Goal: Download file/media

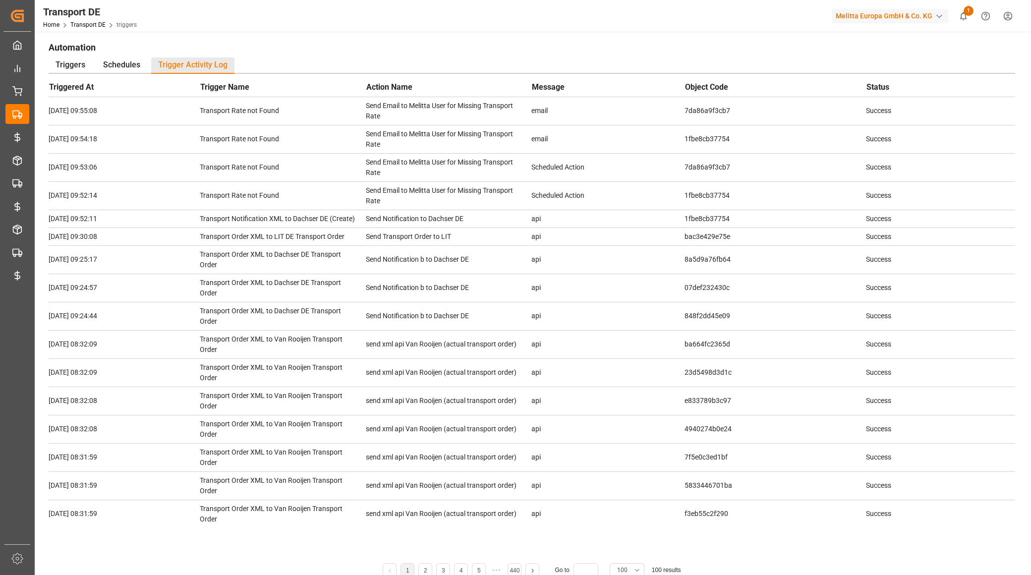
scroll to position [2068, 0]
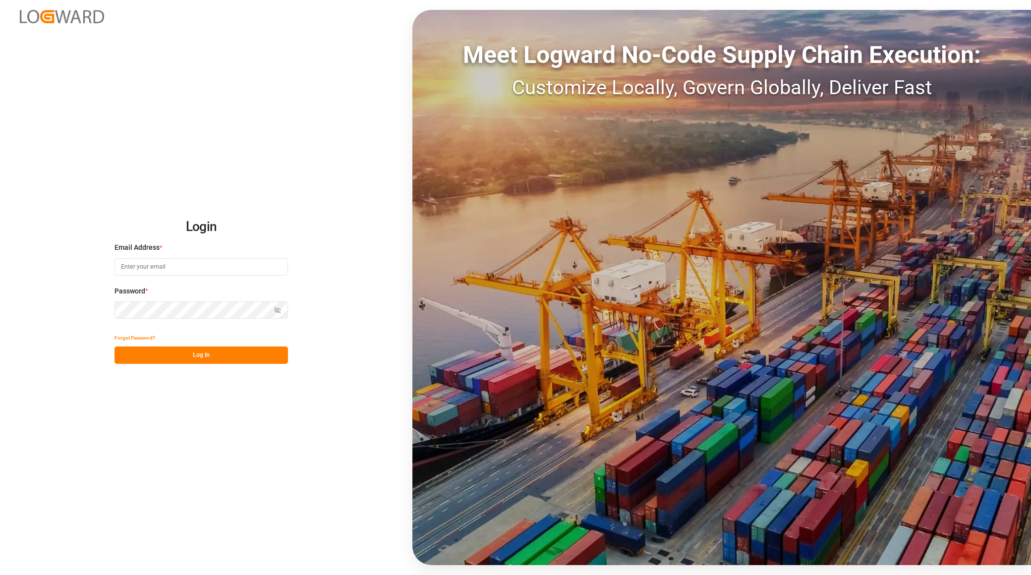
type input "[EMAIL_ADDRESS][PERSON_NAME][DOMAIN_NAME]"
click at [224, 360] on button "Log In" at bounding box center [200, 354] width 173 height 17
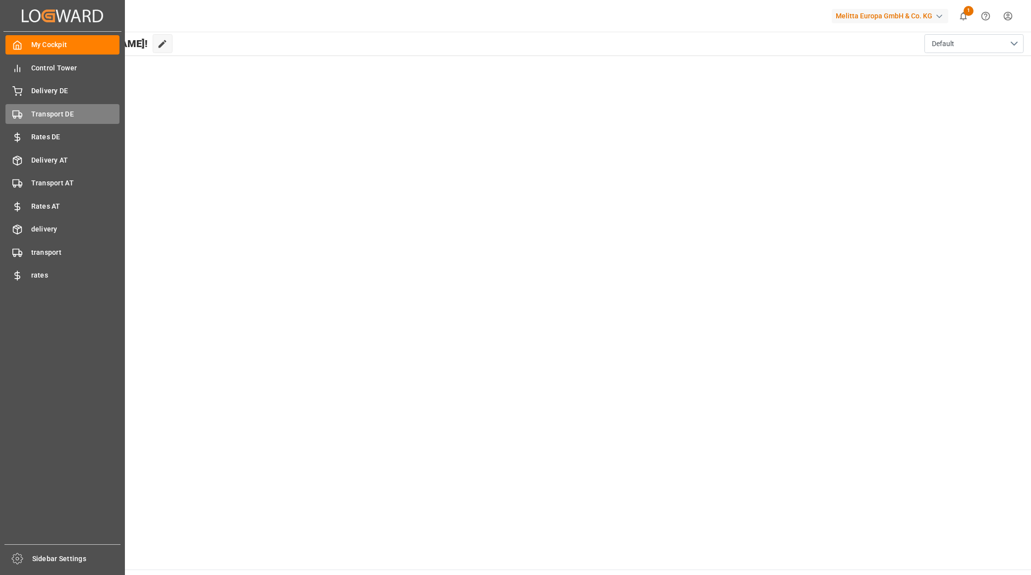
click at [62, 117] on span "Transport DE" at bounding box center [75, 114] width 89 height 10
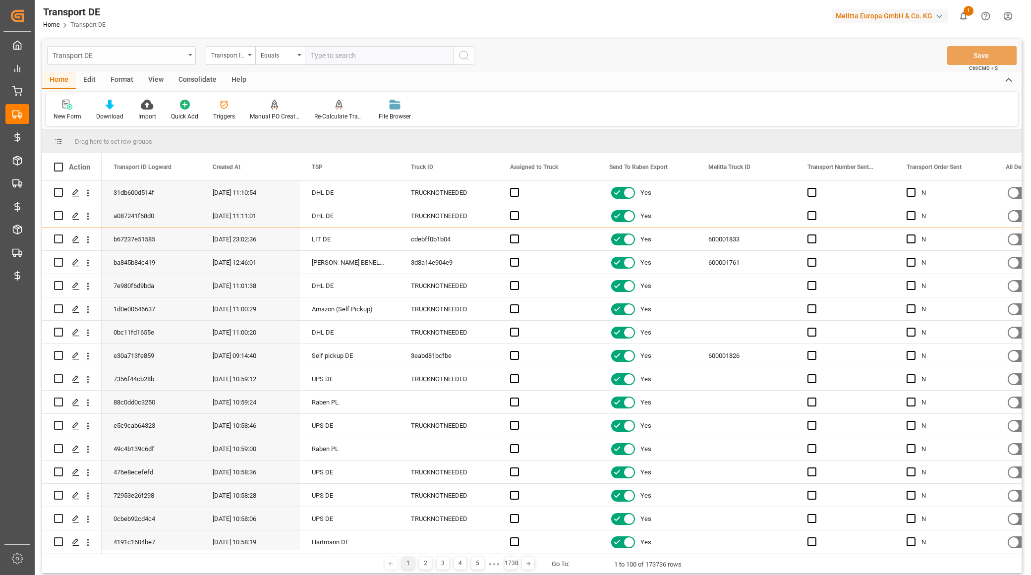
click at [88, 52] on div "Transport DE" at bounding box center [119, 55] width 132 height 12
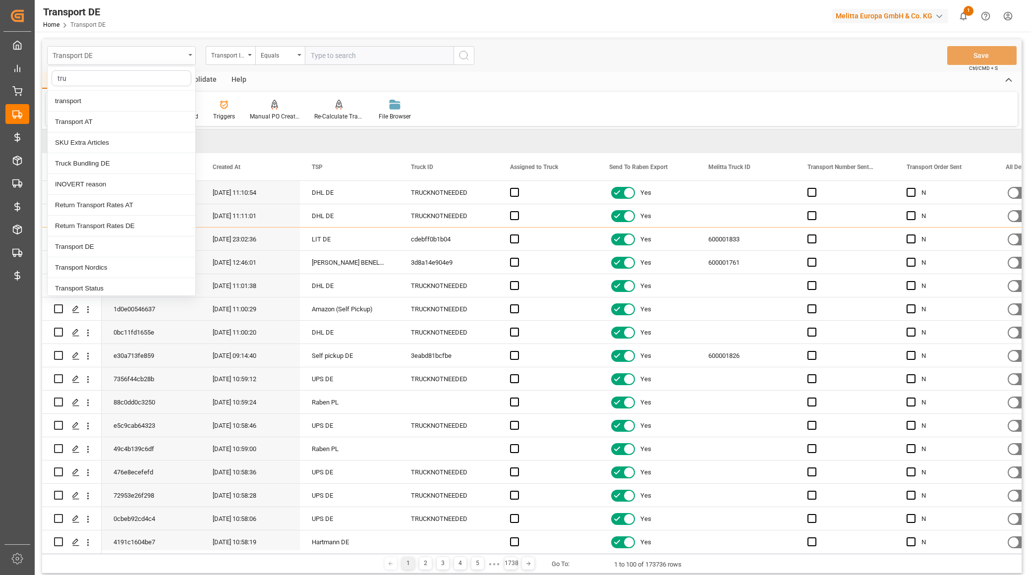
type input "truc"
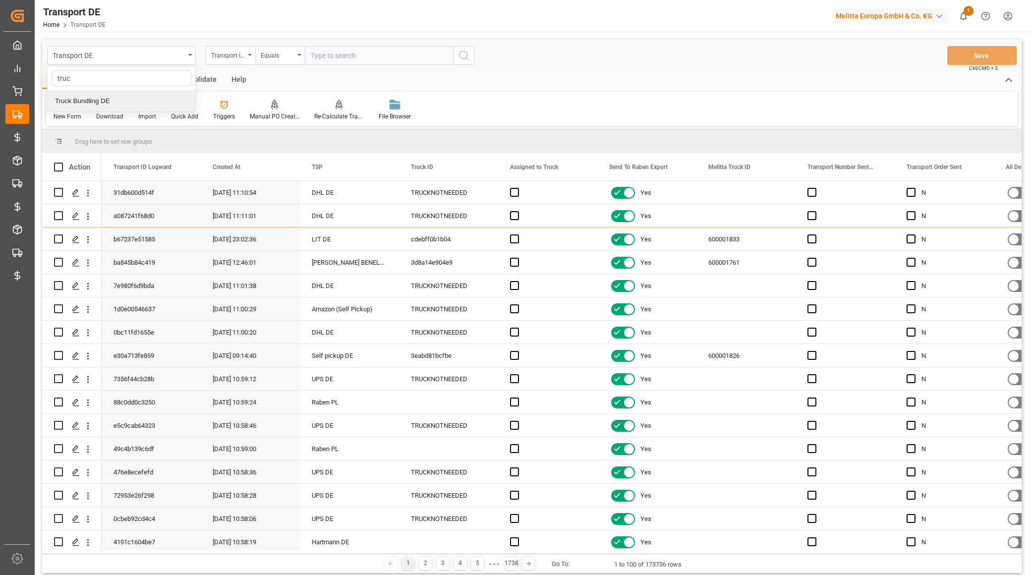
click at [150, 95] on div "Truck Bundling DE" at bounding box center [122, 101] width 148 height 21
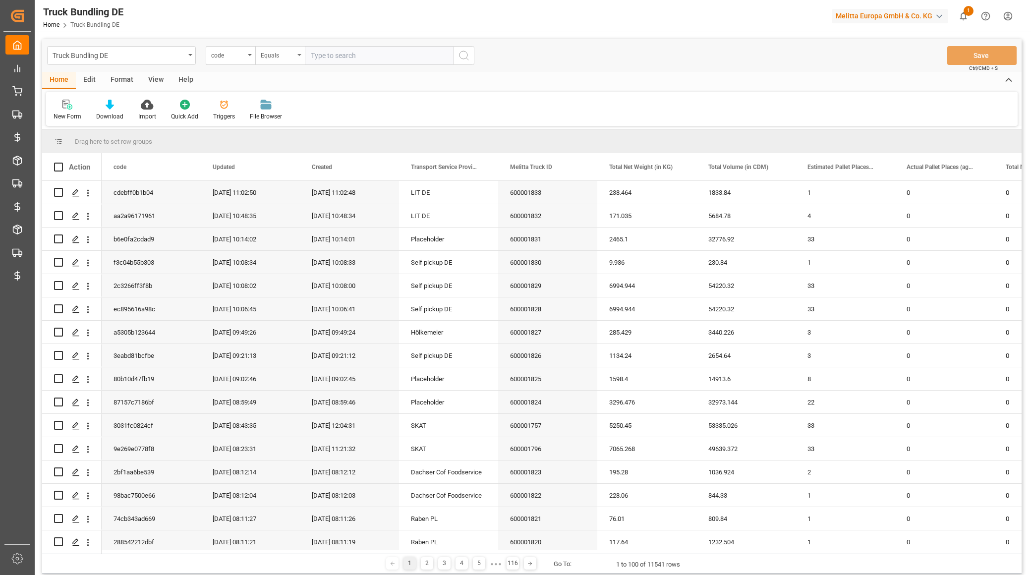
click at [304, 59] on div "Equals" at bounding box center [280, 55] width 50 height 19
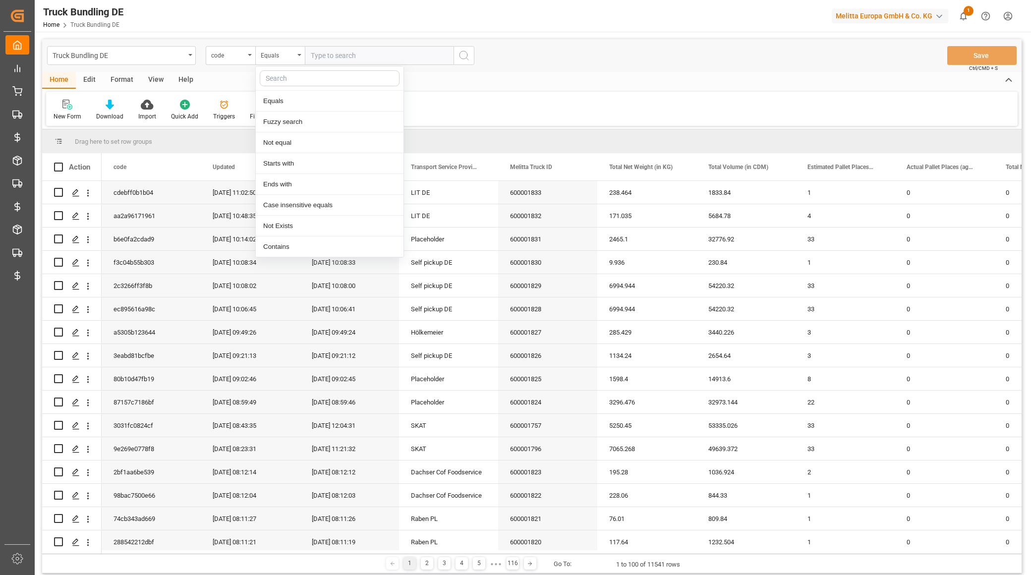
click at [331, 55] on input "text" at bounding box center [379, 55] width 149 height 19
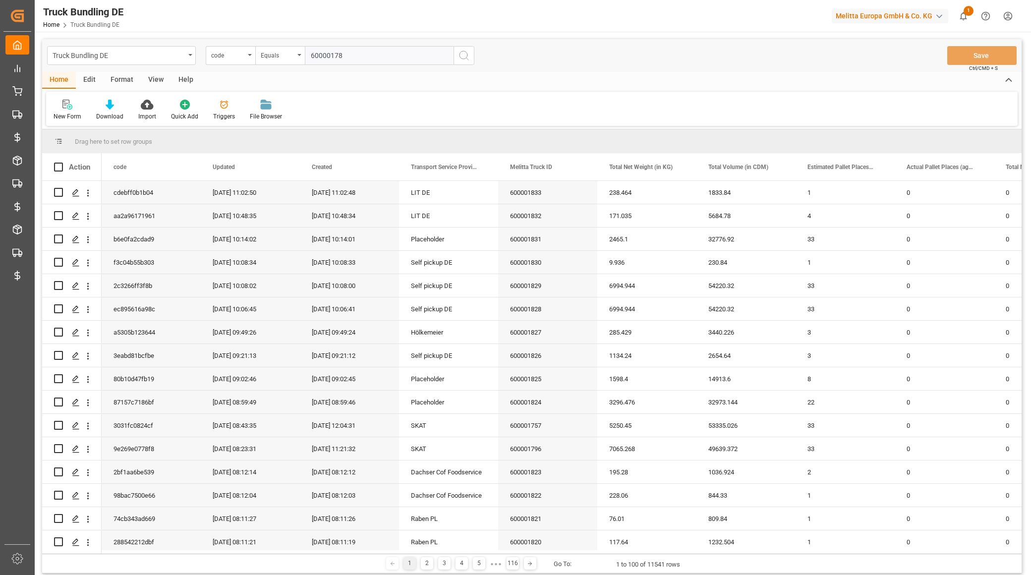
type input "600001782"
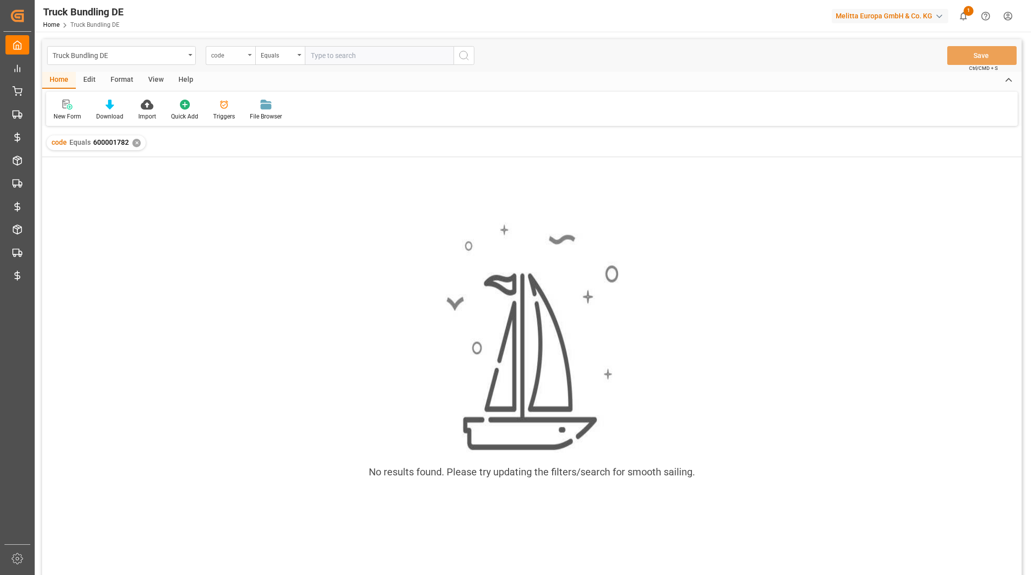
click at [238, 60] on div "code" at bounding box center [231, 55] width 50 height 19
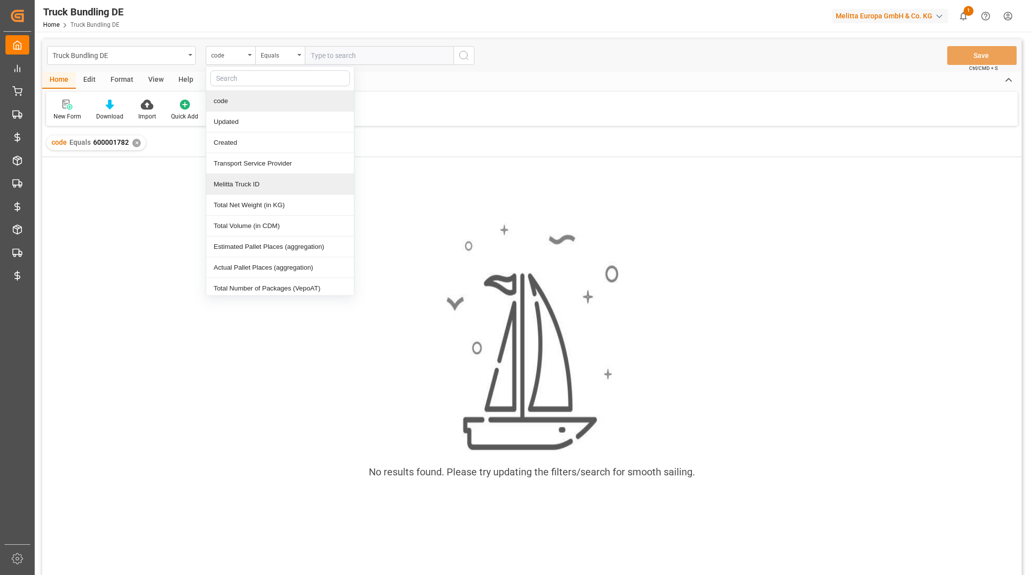
click at [271, 178] on div "Melitta Truck ID" at bounding box center [280, 184] width 148 height 21
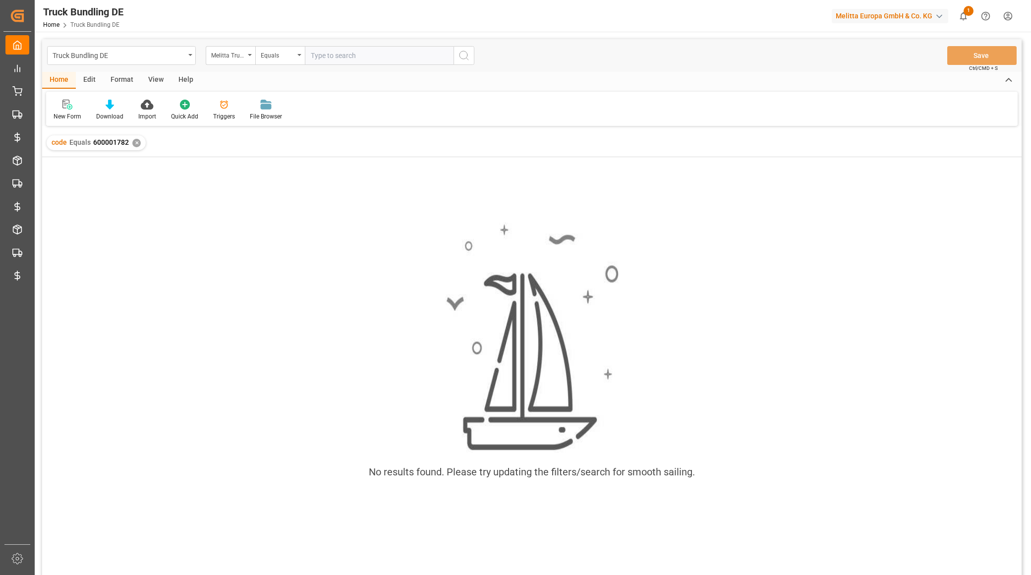
click at [350, 46] on input "text" at bounding box center [379, 55] width 149 height 19
paste input "600001782"
type input "600001782"
click at [456, 50] on button "search button" at bounding box center [463, 55] width 21 height 19
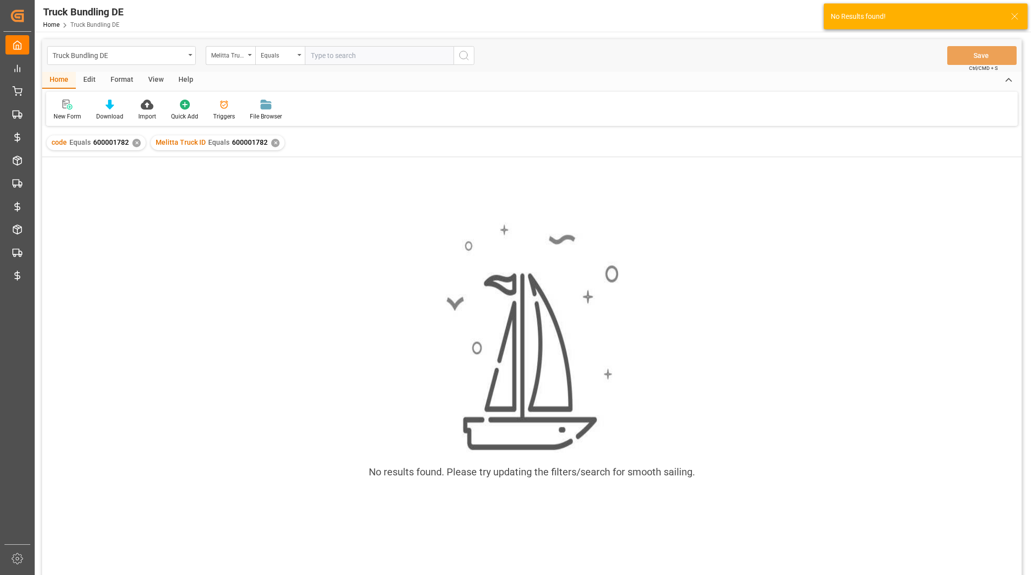
click at [140, 140] on div "code Equals 600001782 ✕" at bounding box center [96, 142] width 99 height 15
click at [137, 141] on div "✕" at bounding box center [136, 143] width 8 height 8
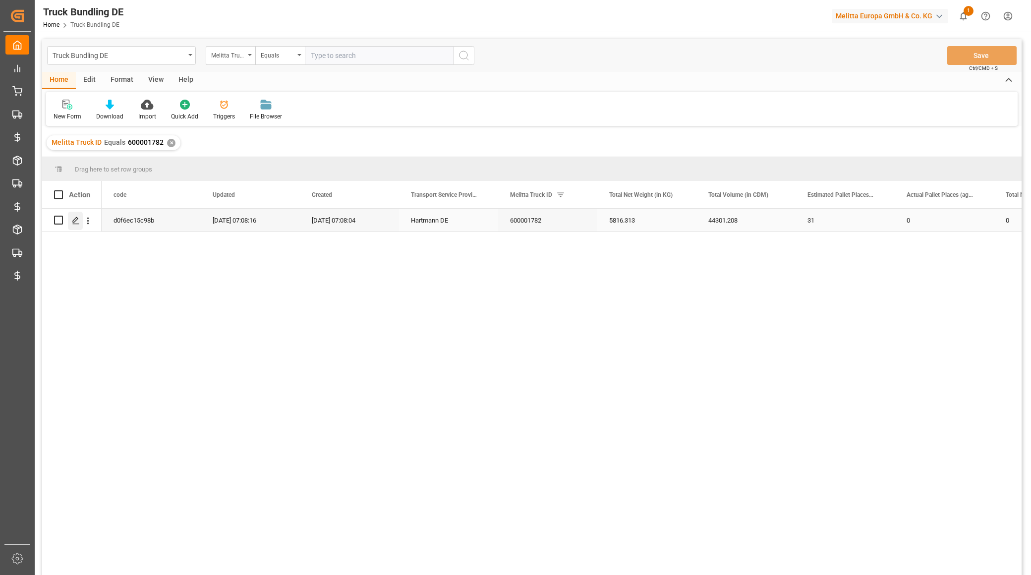
click at [72, 221] on icon "Press SPACE to select this row." at bounding box center [76, 221] width 8 height 8
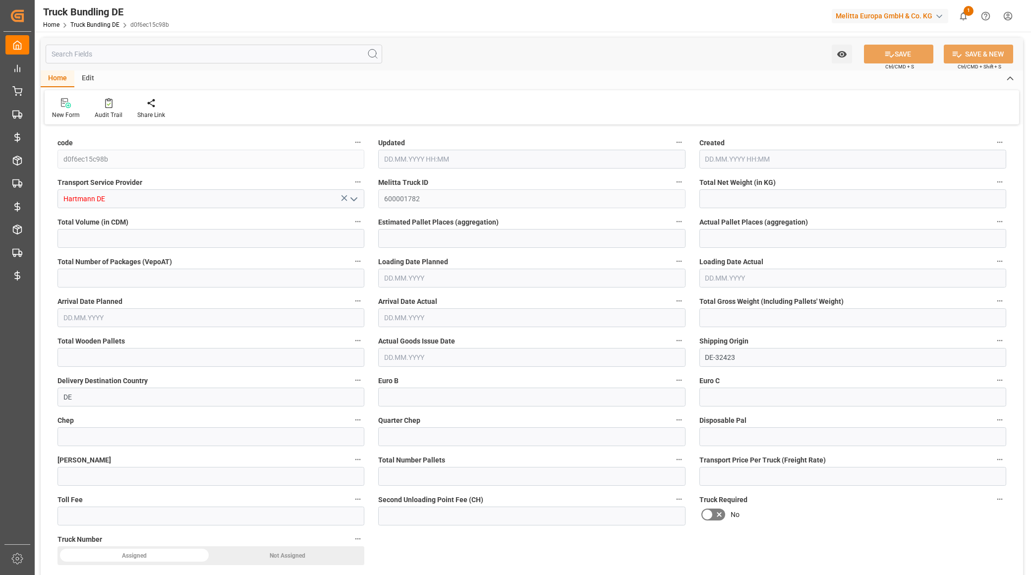
type input "5816.313"
type input "44301.208"
type input "31"
type input "0"
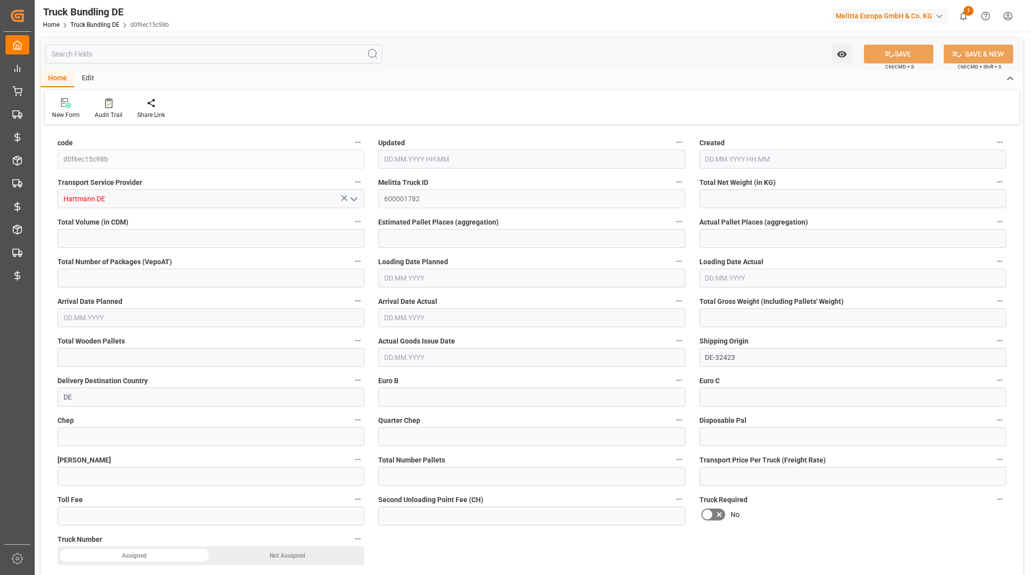
type input "8513.432"
type input "41"
type input "0"
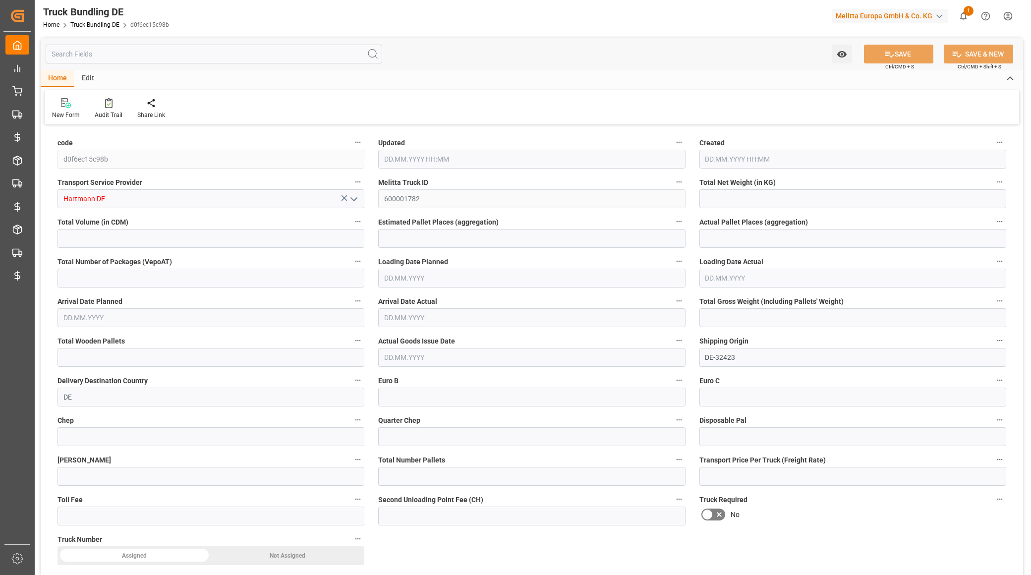
type input "0"
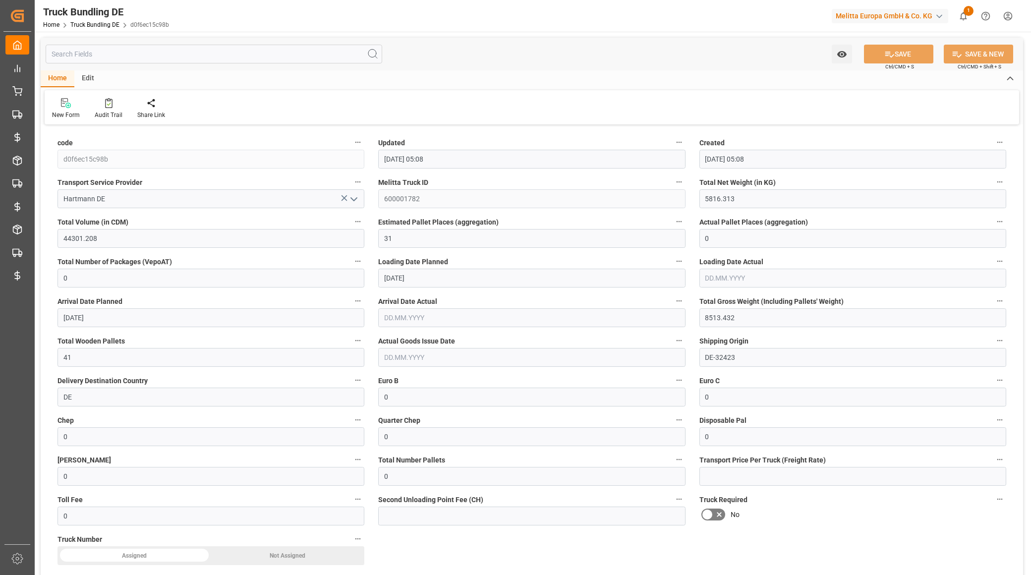
type input "19.08.2025 05:08"
type input "20.08.2025"
type input "21.08.2025"
type input "19.08.2025"
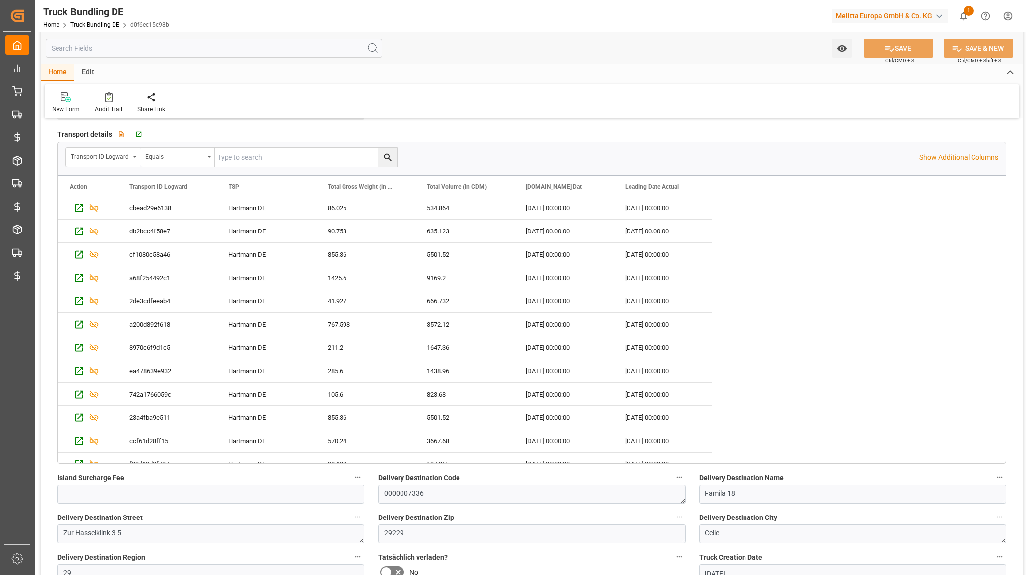
scroll to position [154, 0]
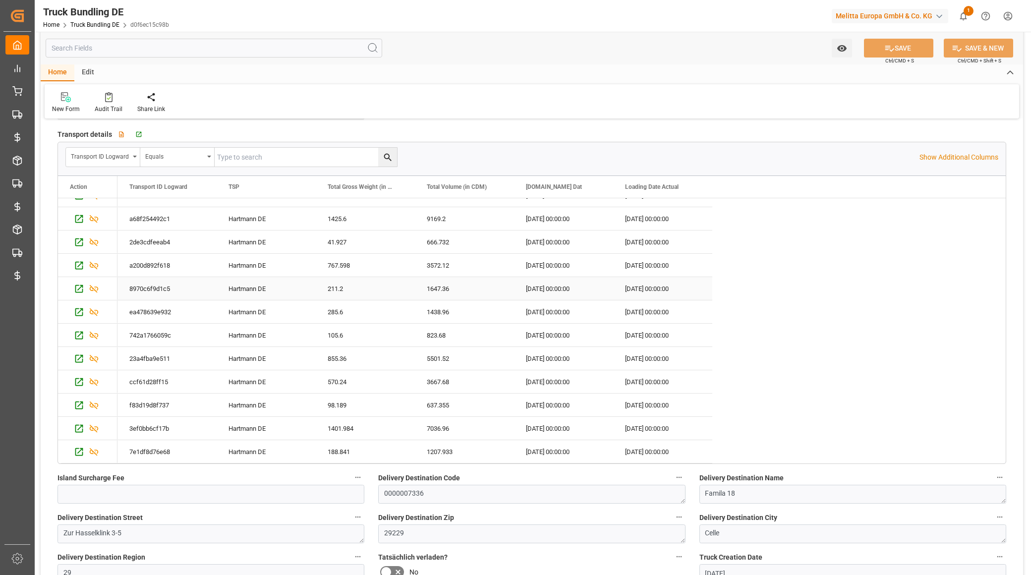
click at [158, 279] on div "8970c6f9d1c5" at bounding box center [166, 288] width 99 height 23
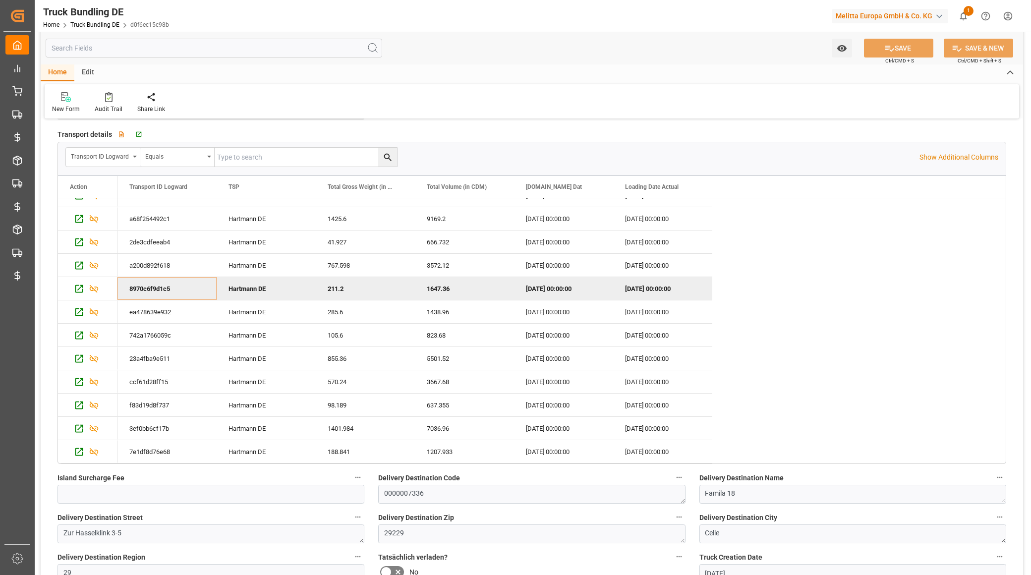
click at [444, 68] on div "Home Edit" at bounding box center [532, 72] width 982 height 17
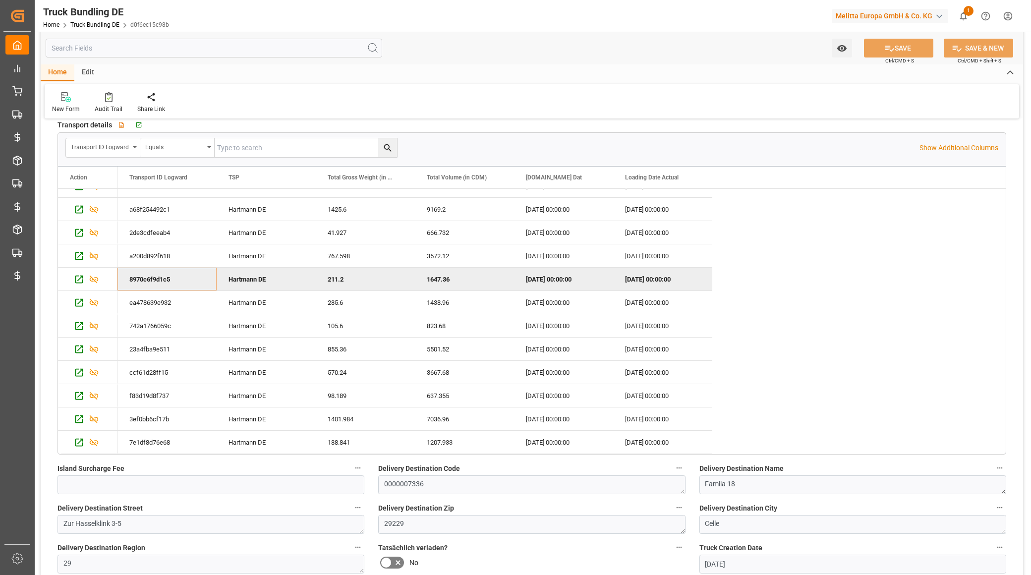
scroll to position [445, 0]
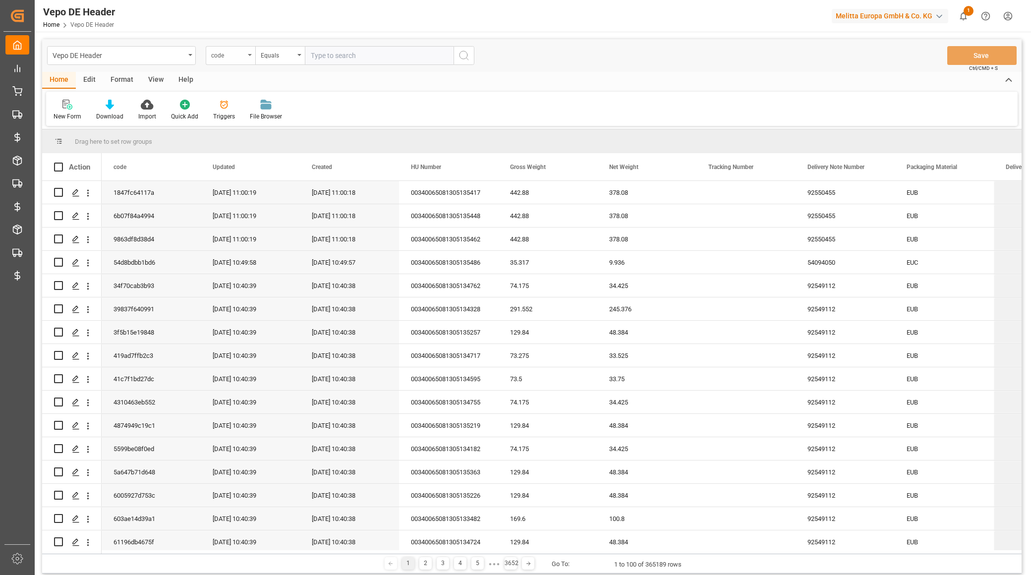
click at [229, 55] on div "code" at bounding box center [228, 54] width 34 height 11
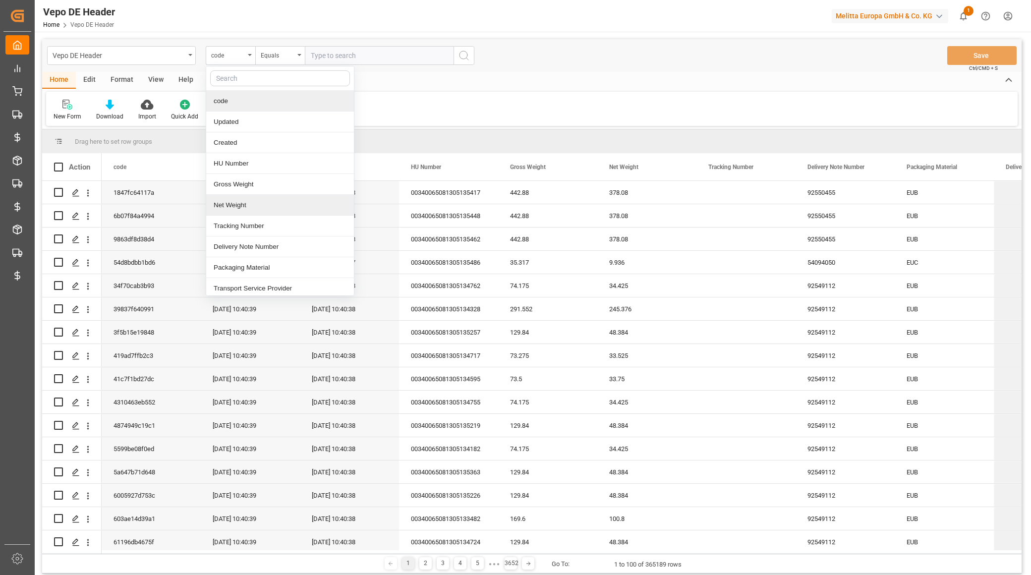
scroll to position [3, 0]
click at [260, 281] on div "Transport Service Provider" at bounding box center [280, 285] width 148 height 21
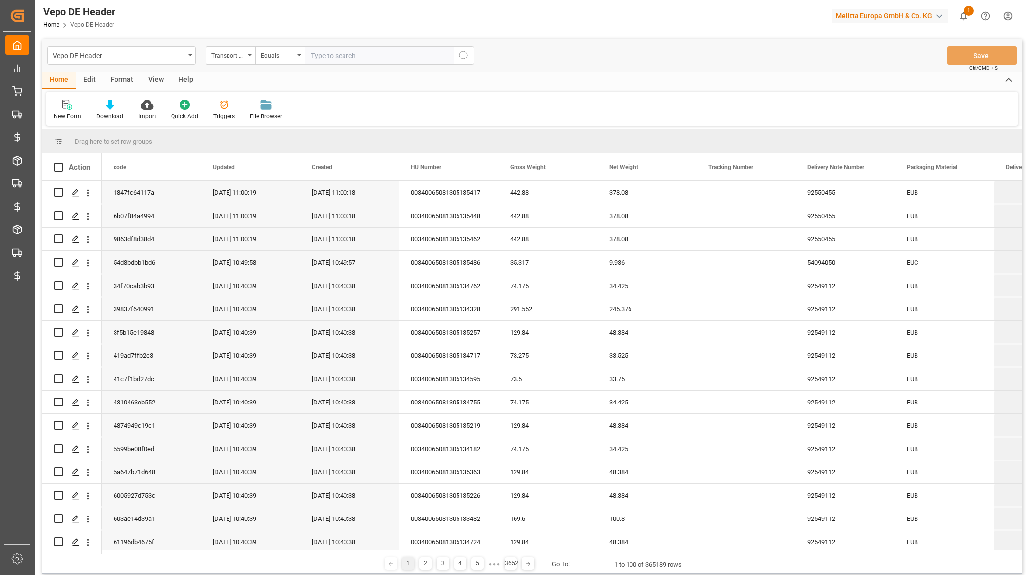
click at [355, 50] on input "text" at bounding box center [379, 55] width 149 height 19
type input "Hartmann DE"
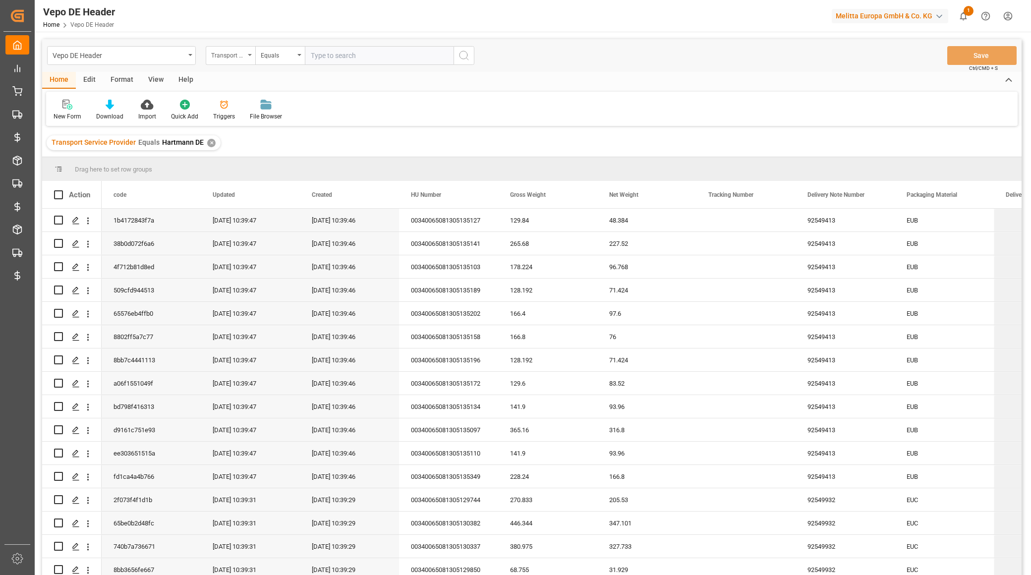
click at [230, 50] on div "Transport Service Provider" at bounding box center [228, 54] width 34 height 11
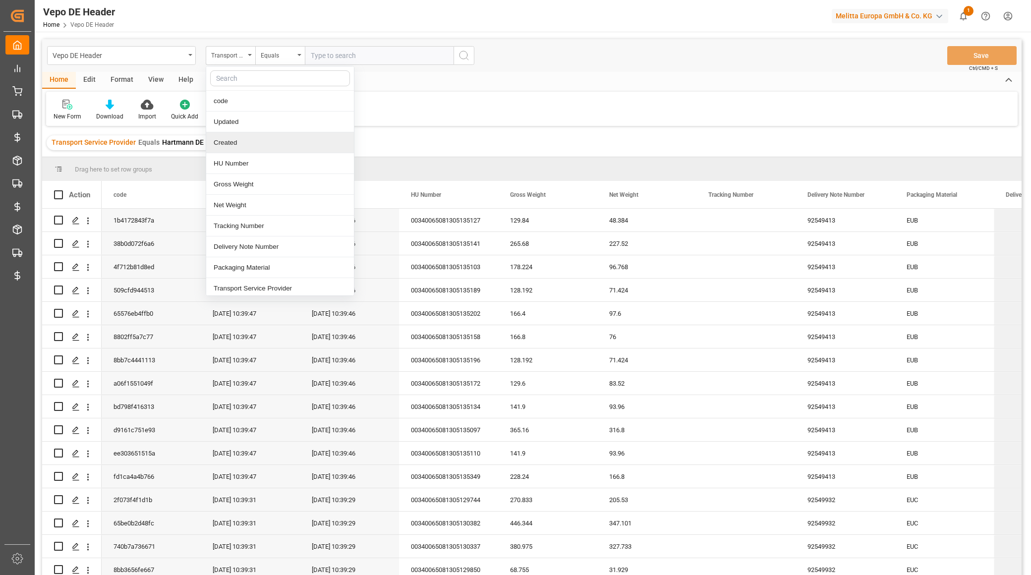
click at [238, 139] on div "Created" at bounding box center [280, 142] width 148 height 21
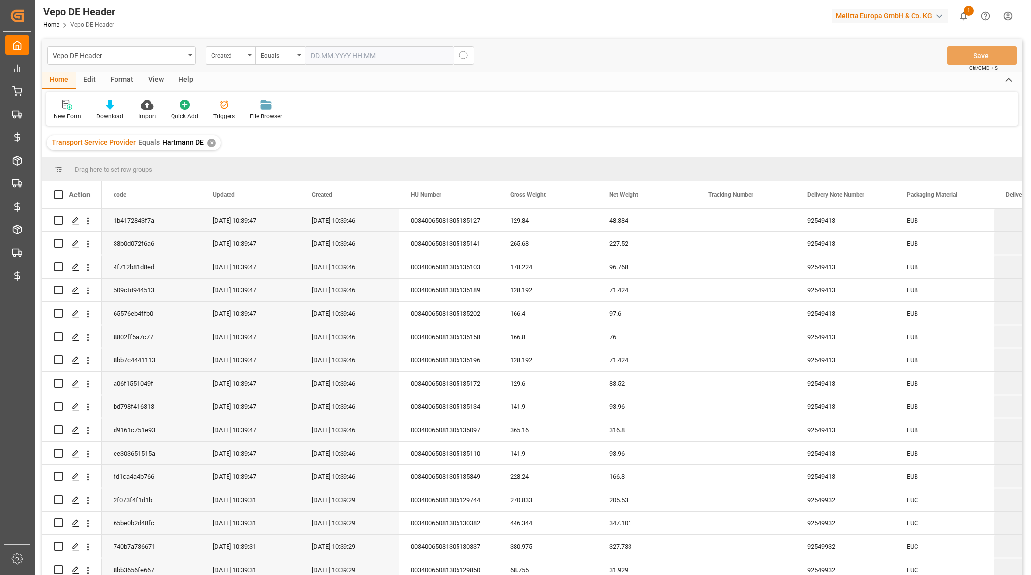
click at [337, 66] on div "Vepo DE Header Created Equals Save Ctrl/CMD + S" at bounding box center [531, 55] width 979 height 33
click at [334, 62] on input "text" at bounding box center [379, 55] width 149 height 19
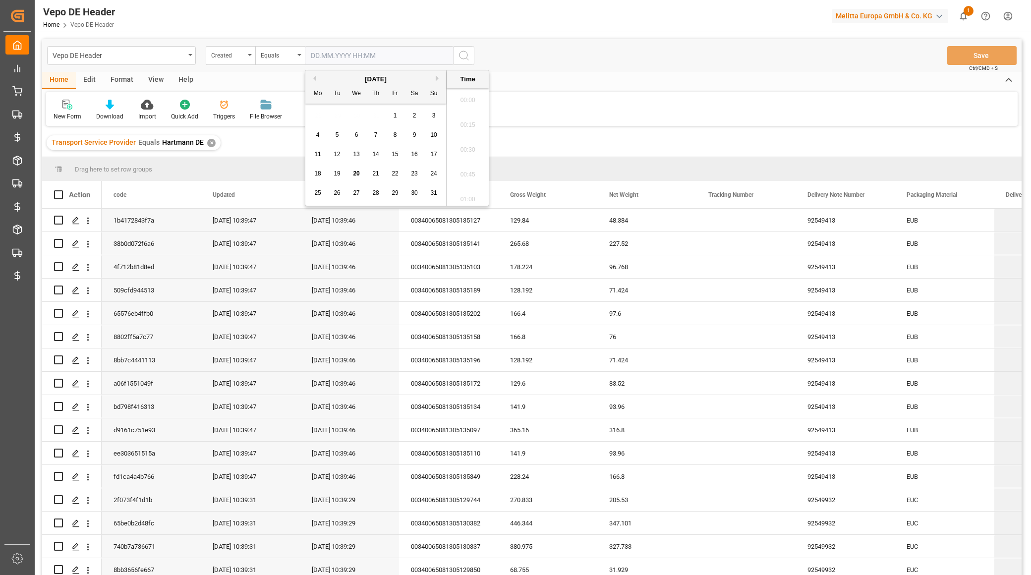
scroll to position [1044, 0]
drag, startPoint x: 353, startPoint y: 173, endPoint x: 385, endPoint y: 150, distance: 38.9
click at [353, 173] on span "20" at bounding box center [356, 173] width 6 height 7
type input "20.08.2025 00:00"
click at [466, 53] on button "search button" at bounding box center [463, 55] width 21 height 19
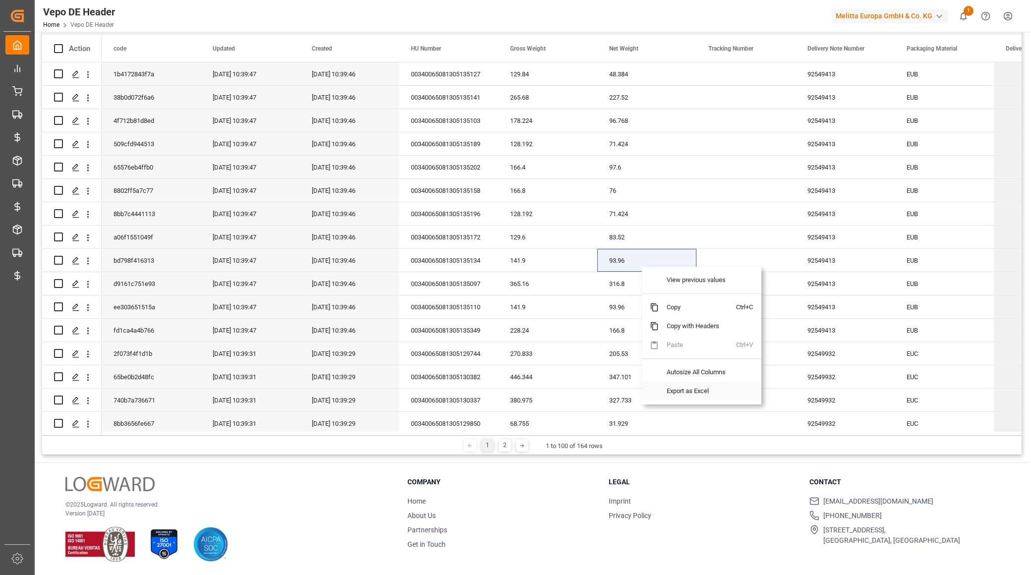
click at [699, 388] on span "Export as Excel" at bounding box center [697, 391] width 77 height 19
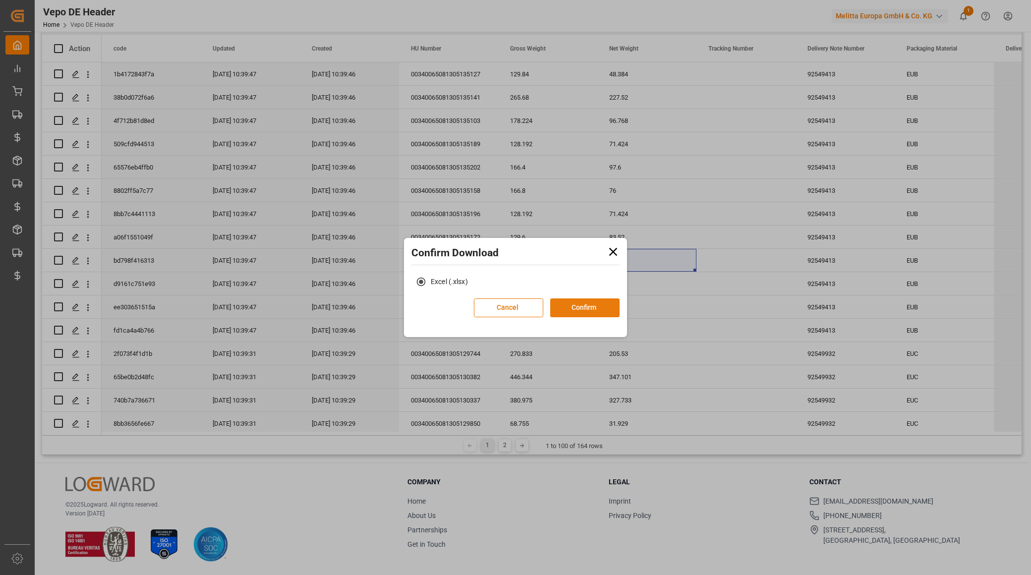
click at [595, 313] on button "Confirm" at bounding box center [584, 307] width 69 height 19
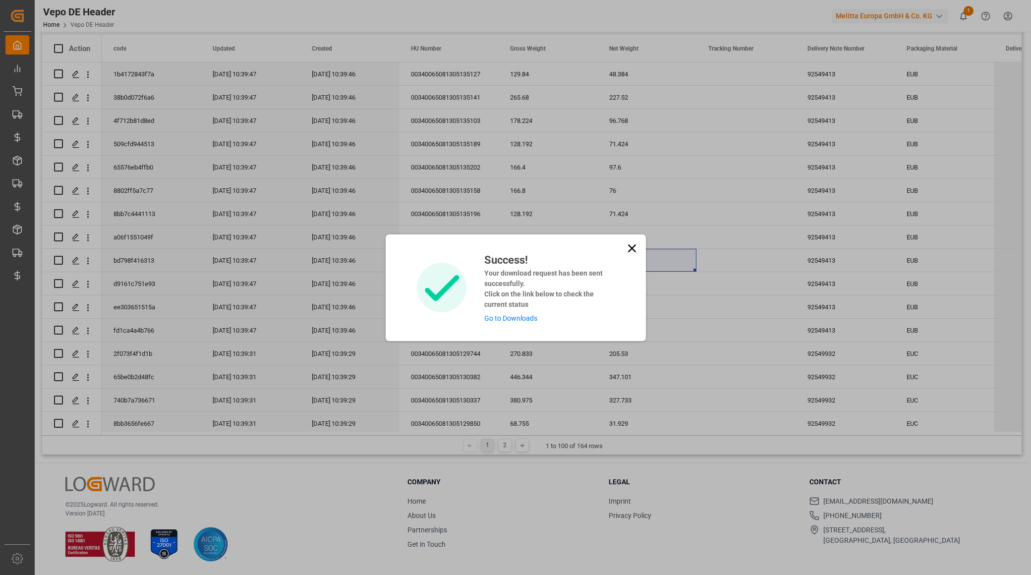
click at [524, 319] on link "Go to Downloads" at bounding box center [510, 318] width 53 height 8
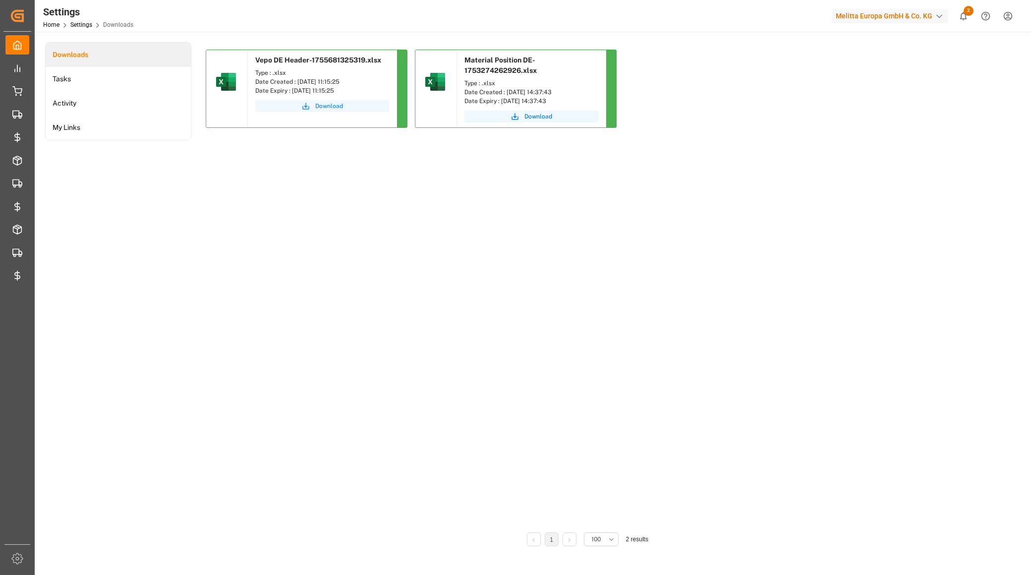
click at [333, 106] on span "Download" at bounding box center [329, 106] width 28 height 9
